Goal: Check status

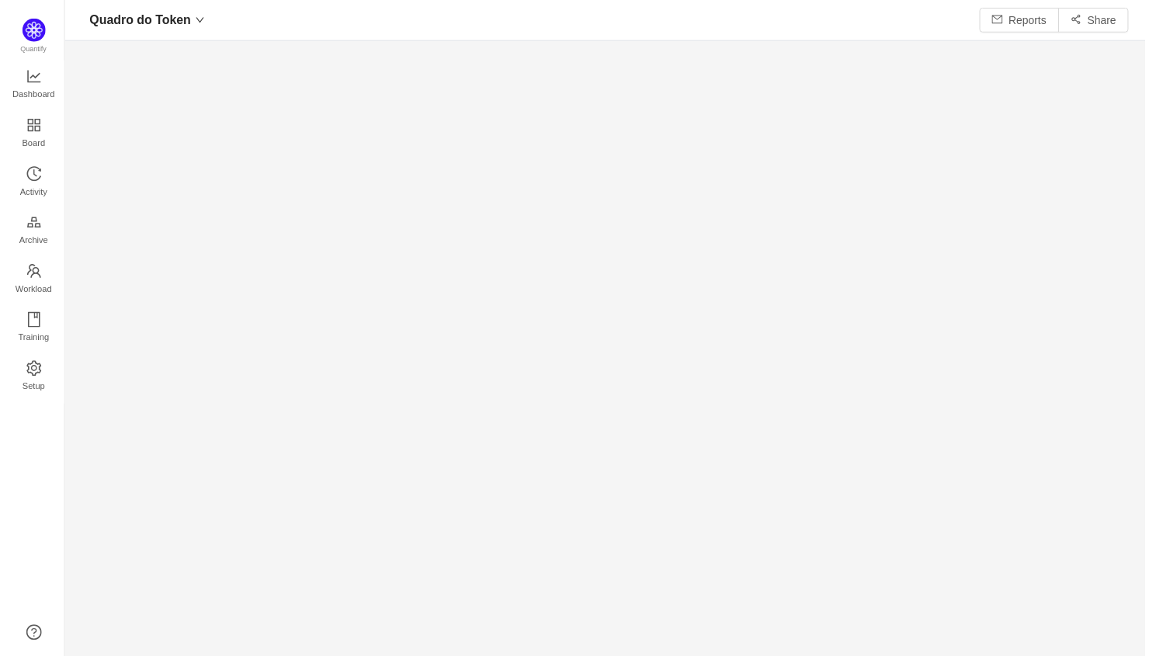
scroll to position [656, 1087]
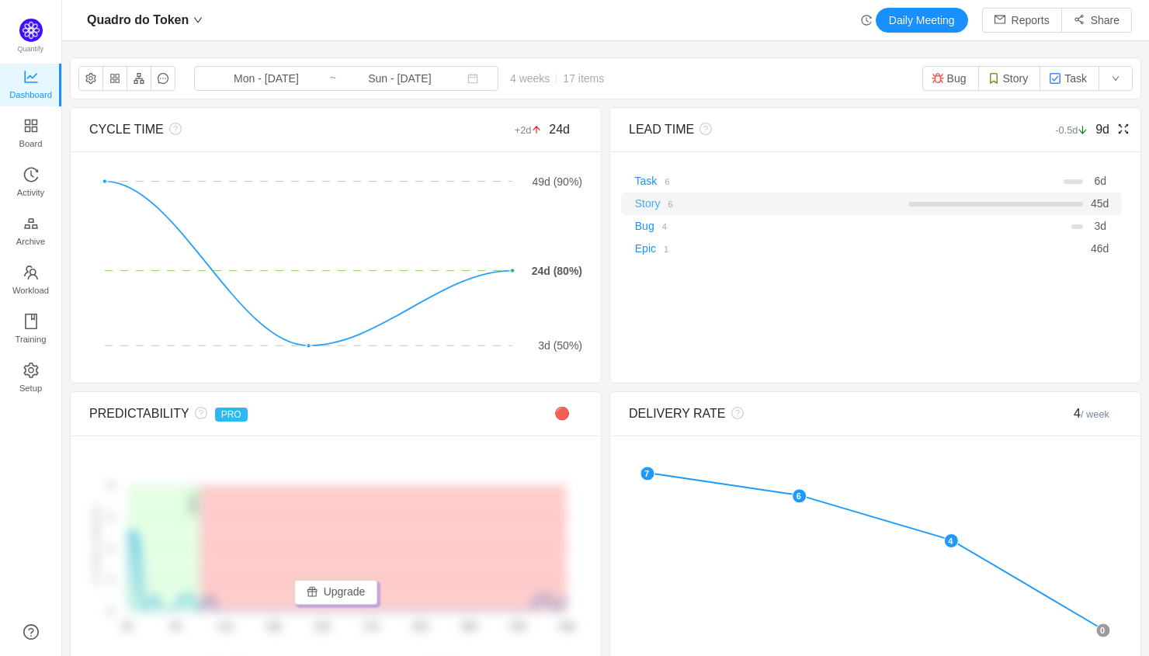
click at [644, 199] on link "Story" at bounding box center [648, 203] width 26 height 12
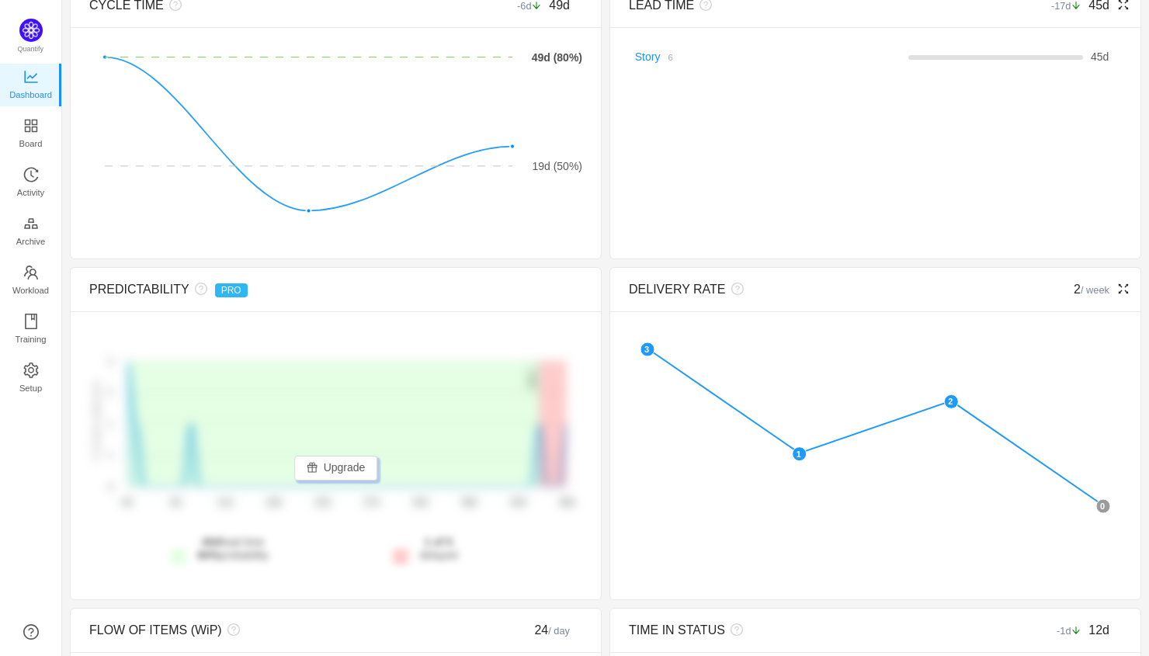
scroll to position [30, 0]
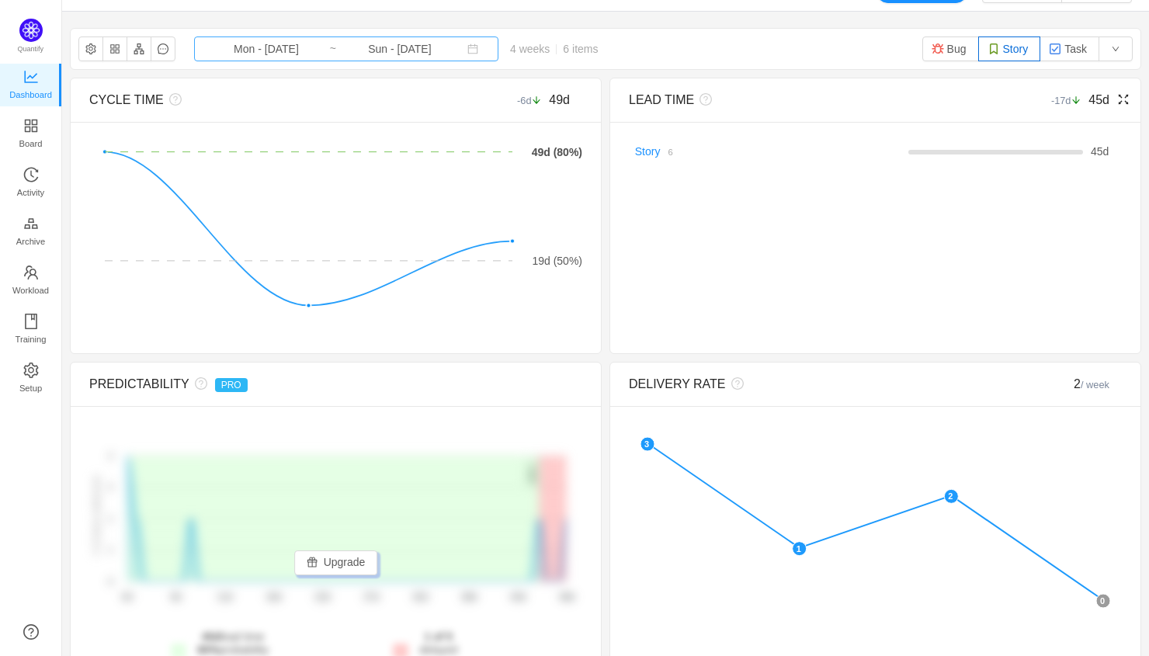
click at [337, 47] on input "Sun - [DATE]" at bounding box center [400, 48] width 126 height 17
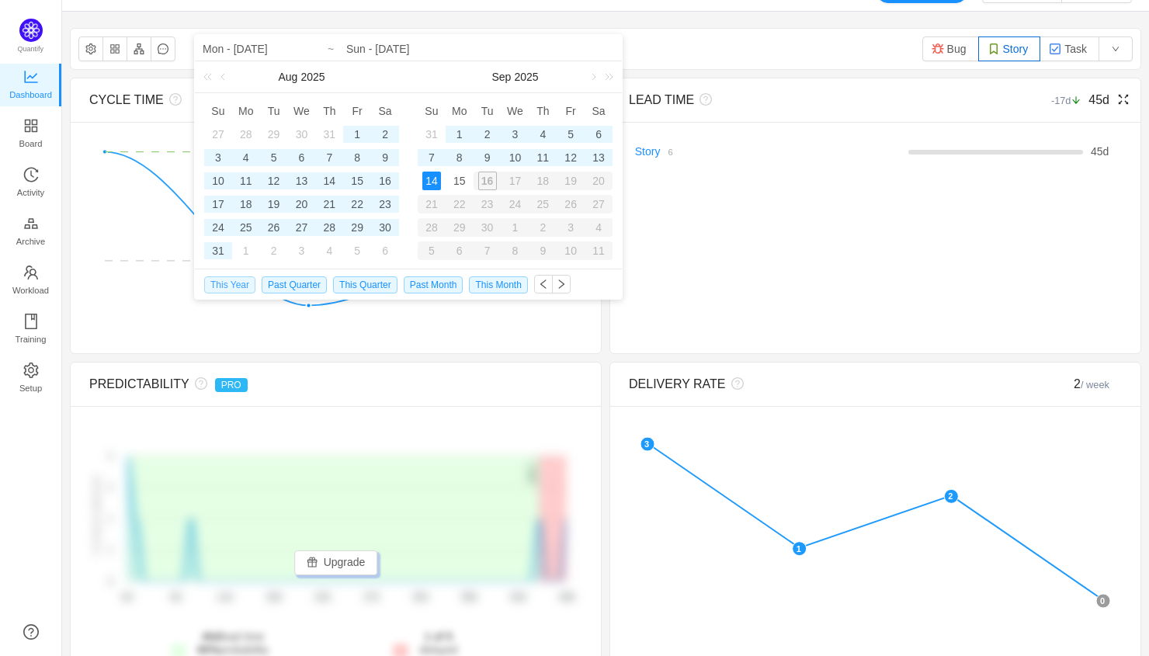
click at [233, 287] on span "This Year" at bounding box center [229, 284] width 51 height 17
type input "Wed - [DATE]"
type input "Sun - [DATE]"
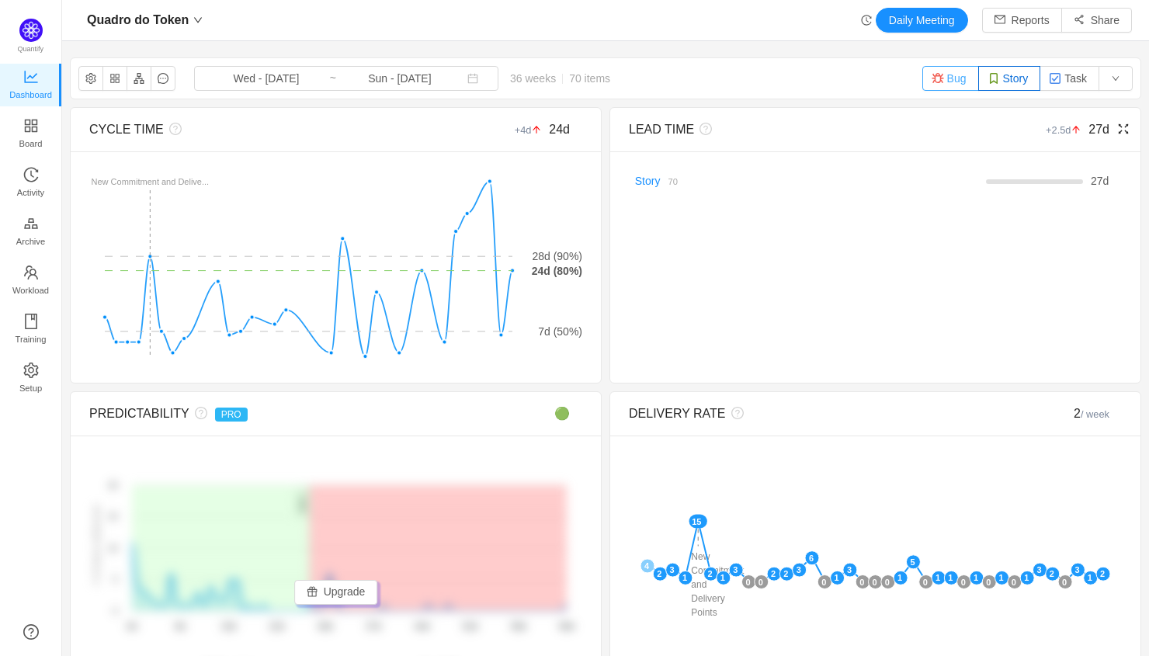
click at [952, 82] on button "Bug" at bounding box center [951, 78] width 57 height 25
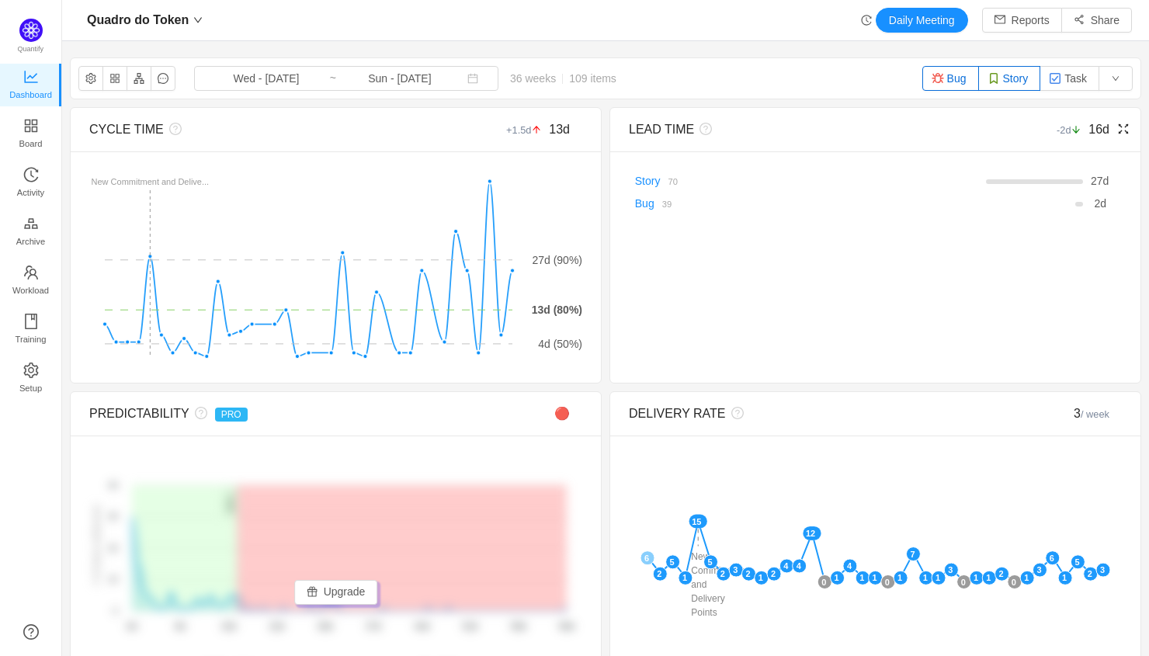
click at [991, 79] on img "button" at bounding box center [994, 78] width 12 height 12
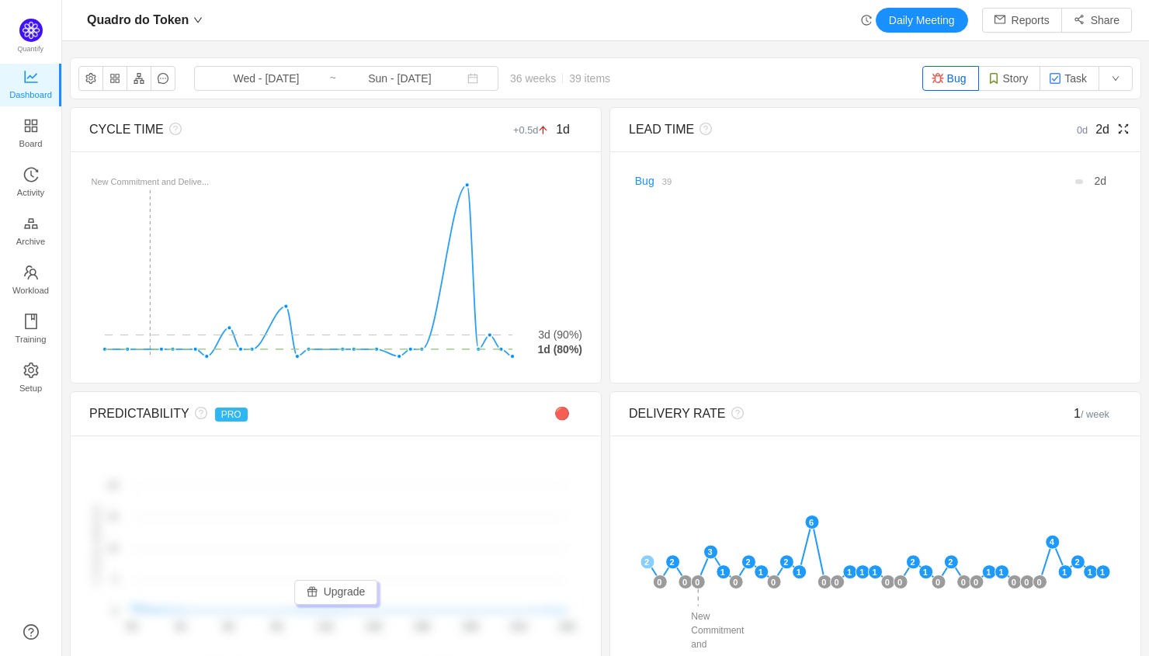
click at [955, 85] on button "Bug" at bounding box center [951, 78] width 57 height 25
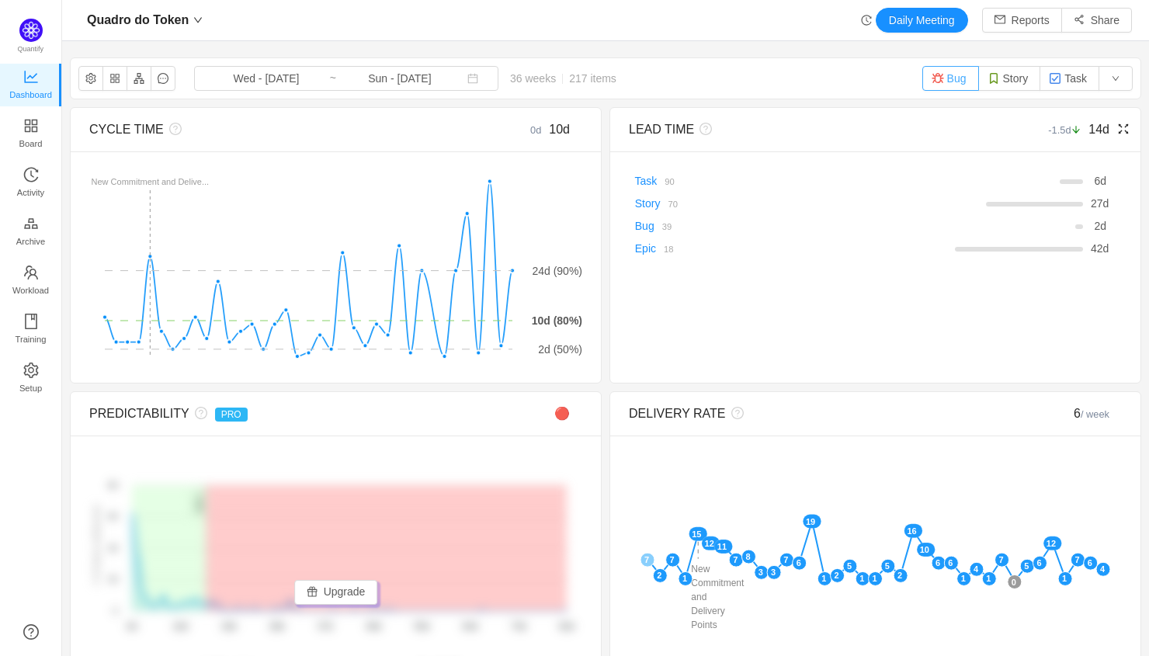
click at [958, 84] on button "Bug" at bounding box center [951, 78] width 57 height 25
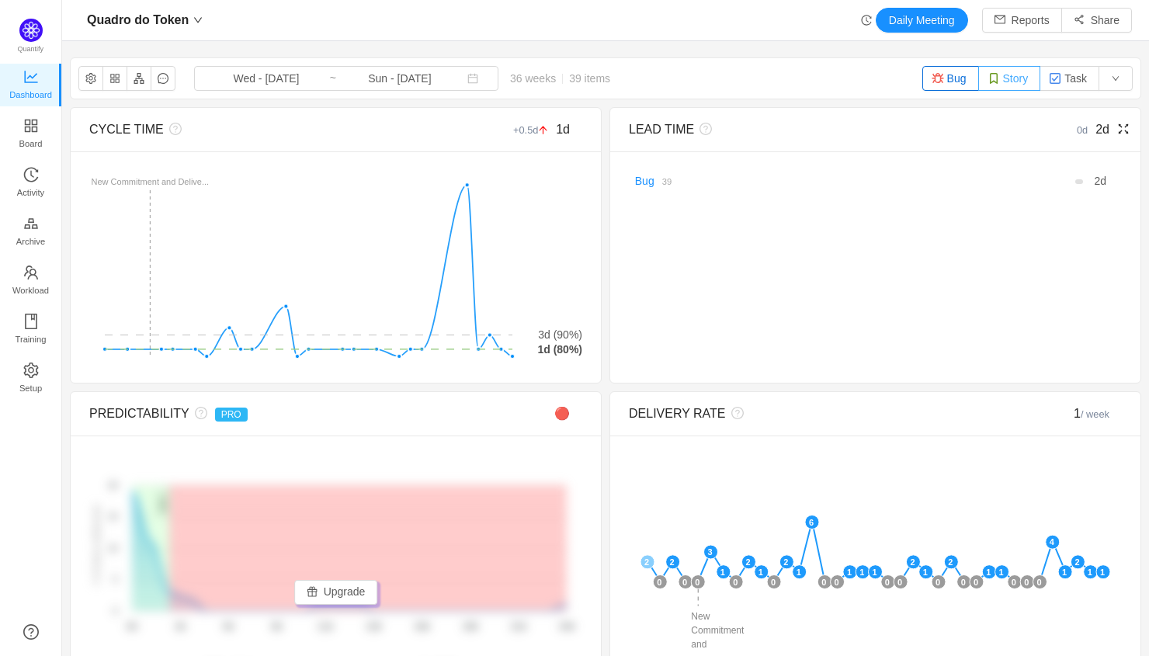
click at [1005, 75] on button "Story" at bounding box center [1010, 78] width 63 height 25
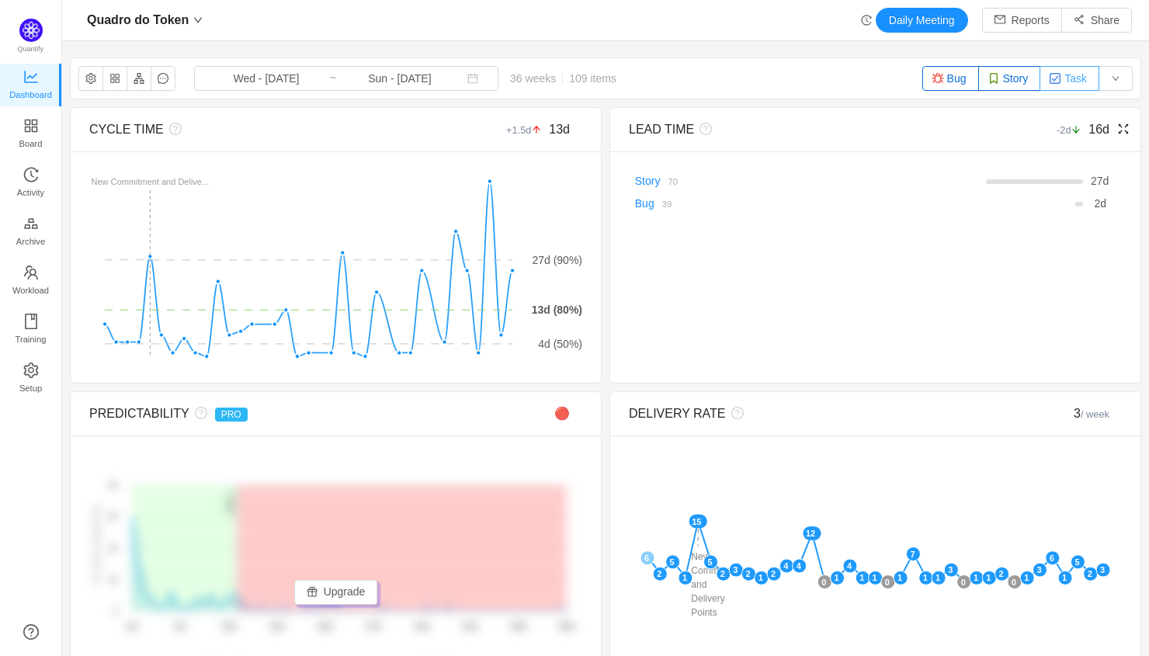
click at [1066, 75] on button "Task" at bounding box center [1070, 78] width 60 height 25
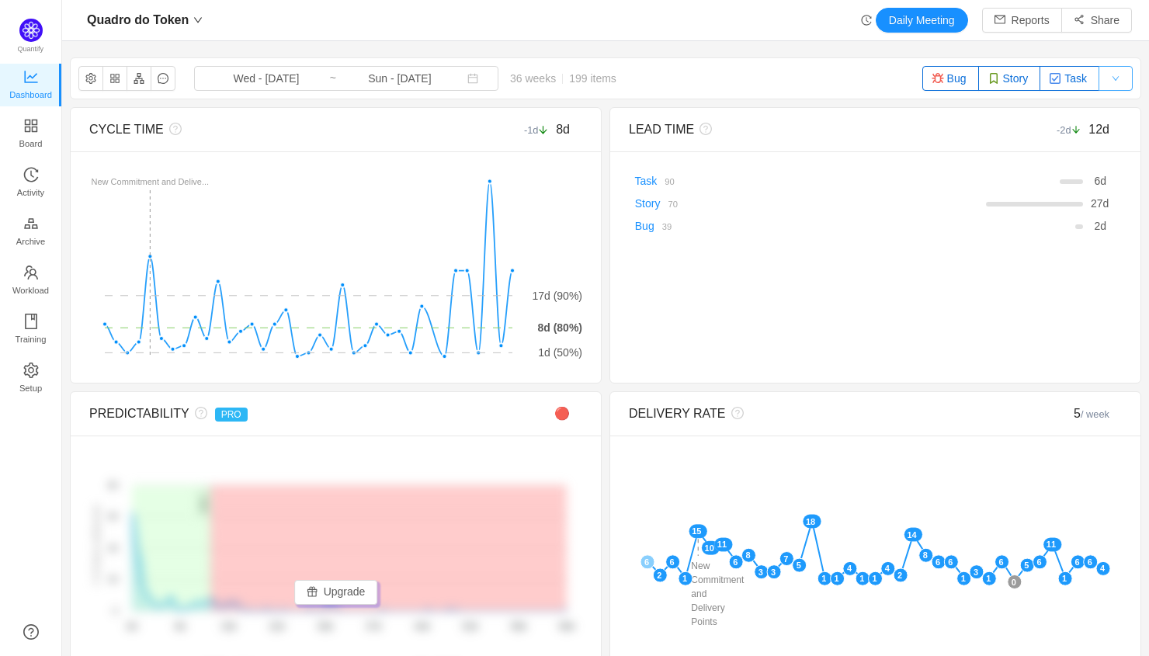
click at [1118, 75] on button "button" at bounding box center [1116, 78] width 34 height 25
click at [1122, 109] on li "Reset" at bounding box center [1122, 109] width 47 height 25
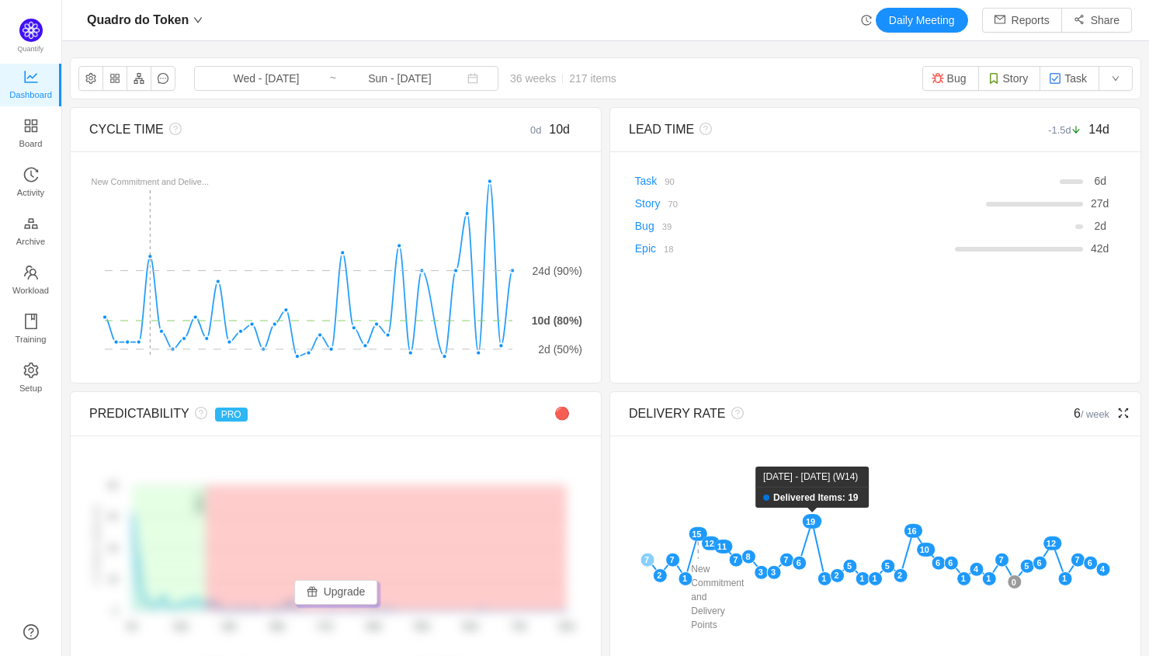
click at [815, 521] on rect at bounding box center [812, 521] width 19 height 15
